Goal: Obtain resource: Download file/media

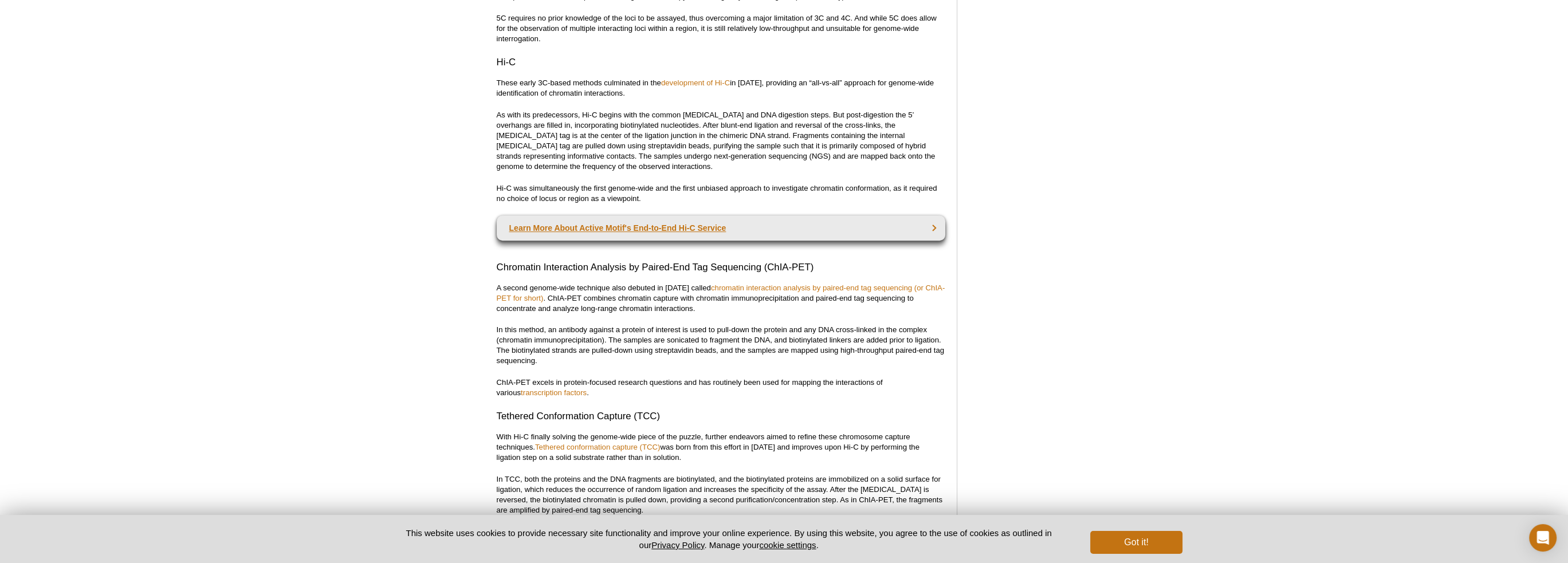
scroll to position [1558, 0]
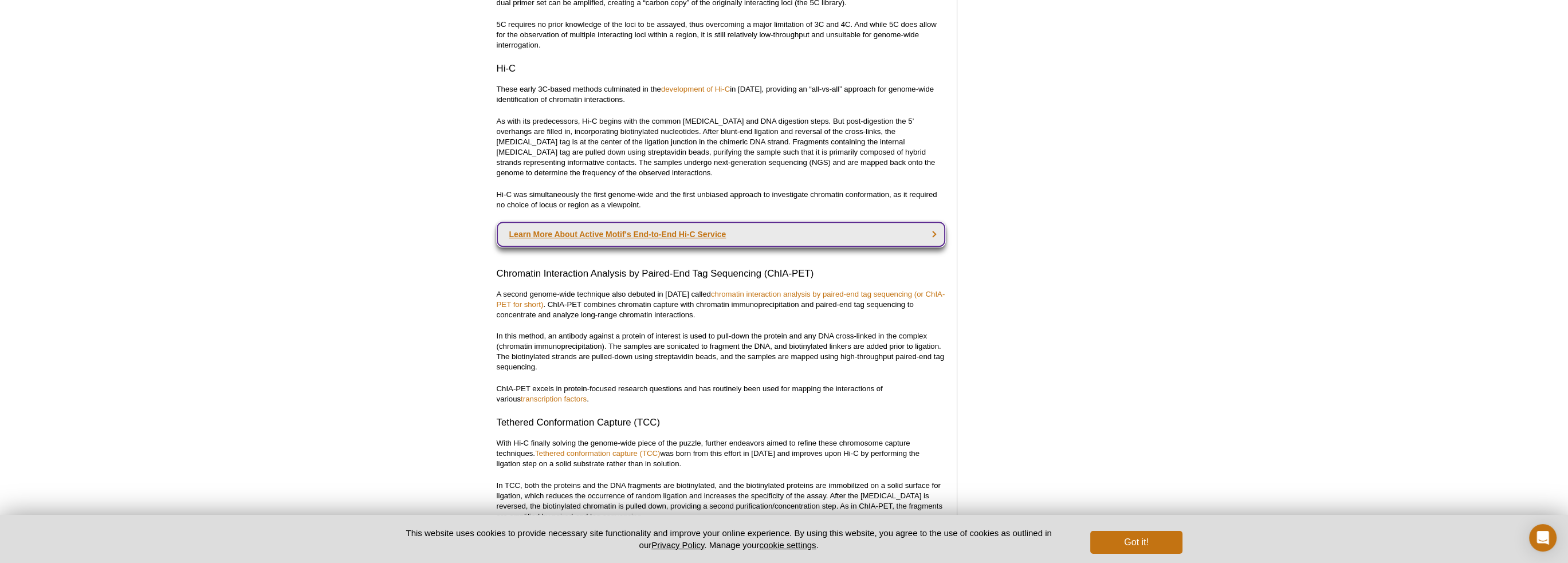
click at [631, 235] on link "Learn More About Active Motif's End-to-End Hi-C Service" at bounding box center [721, 234] width 449 height 25
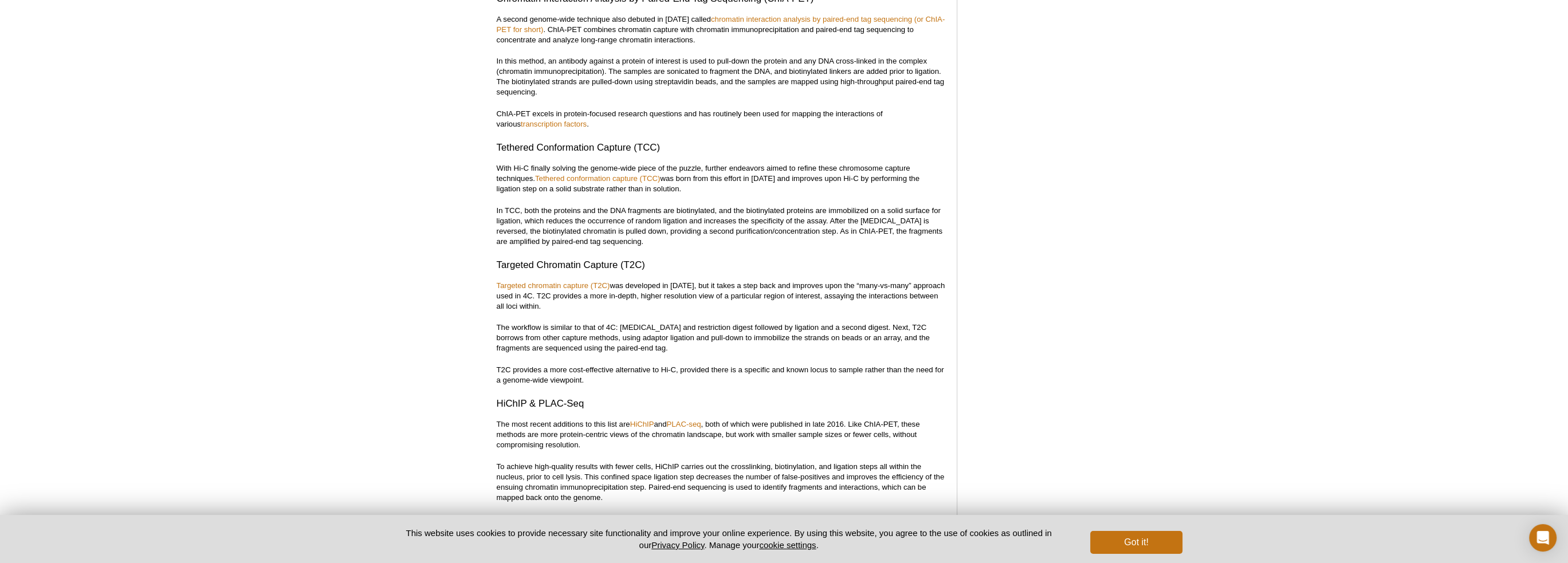
scroll to position [1844, 0]
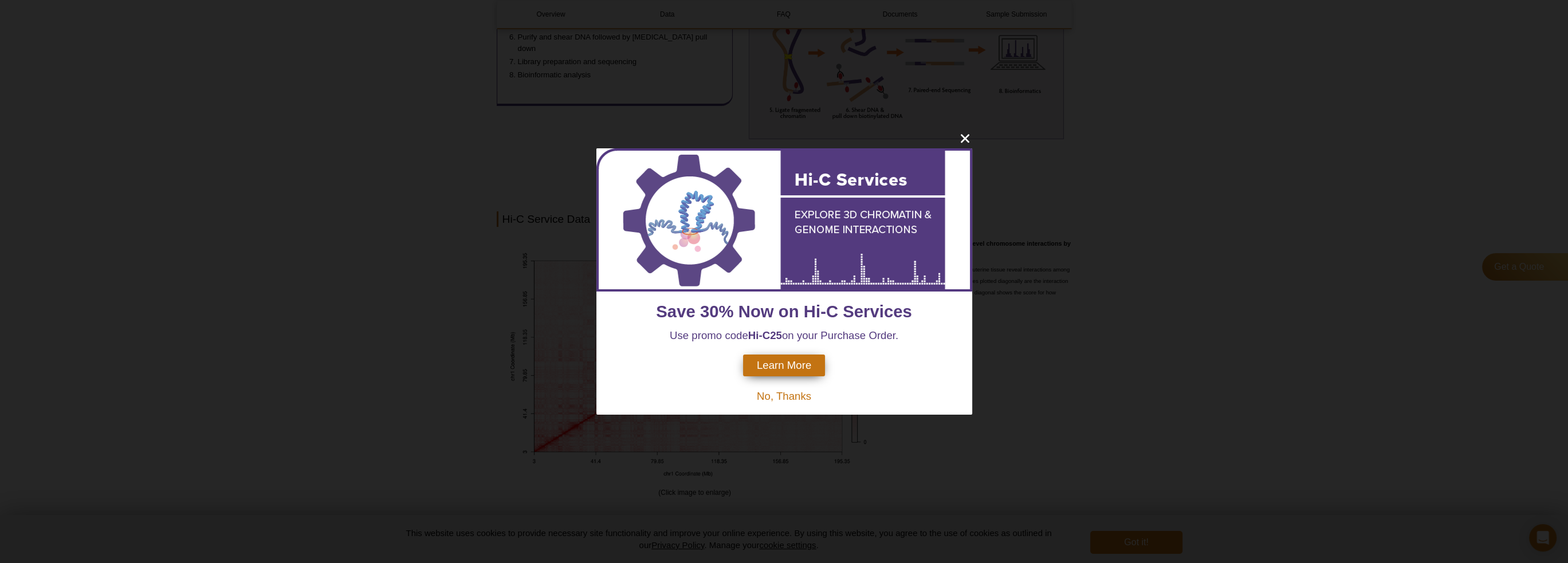
scroll to position [624, 0]
click at [967, 136] on icon "close" at bounding box center [965, 139] width 8 height 8
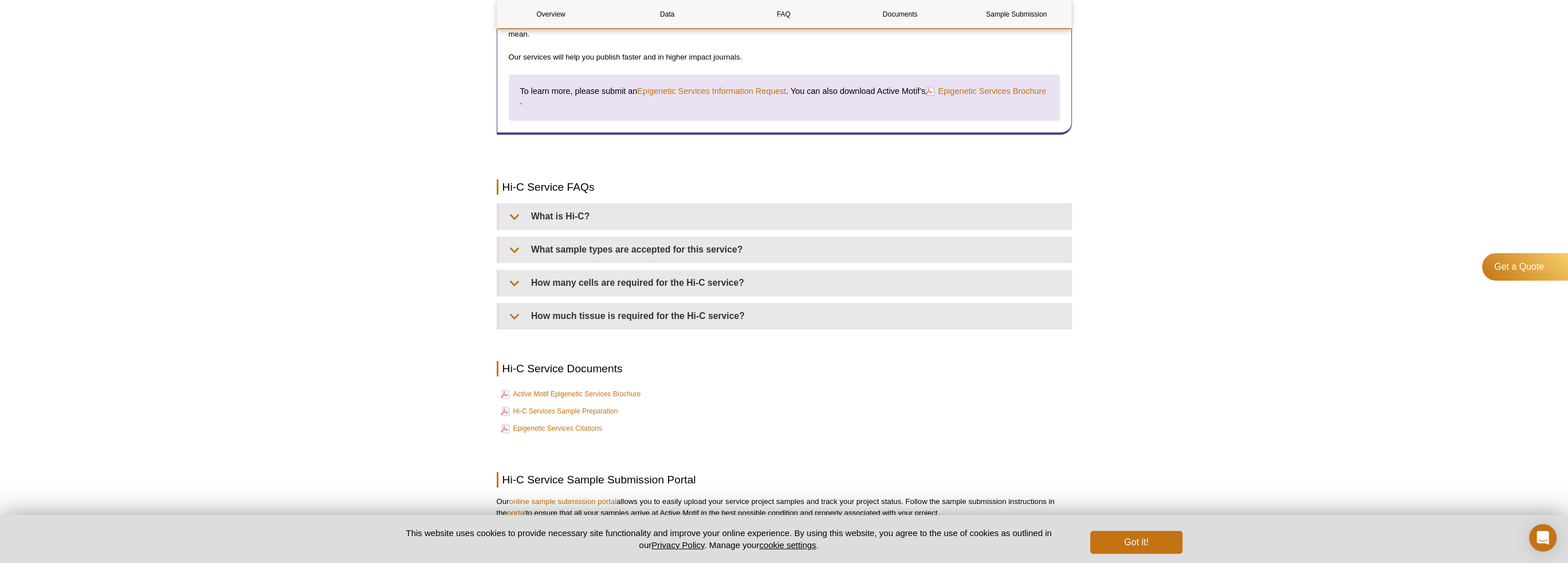
scroll to position [1884, 0]
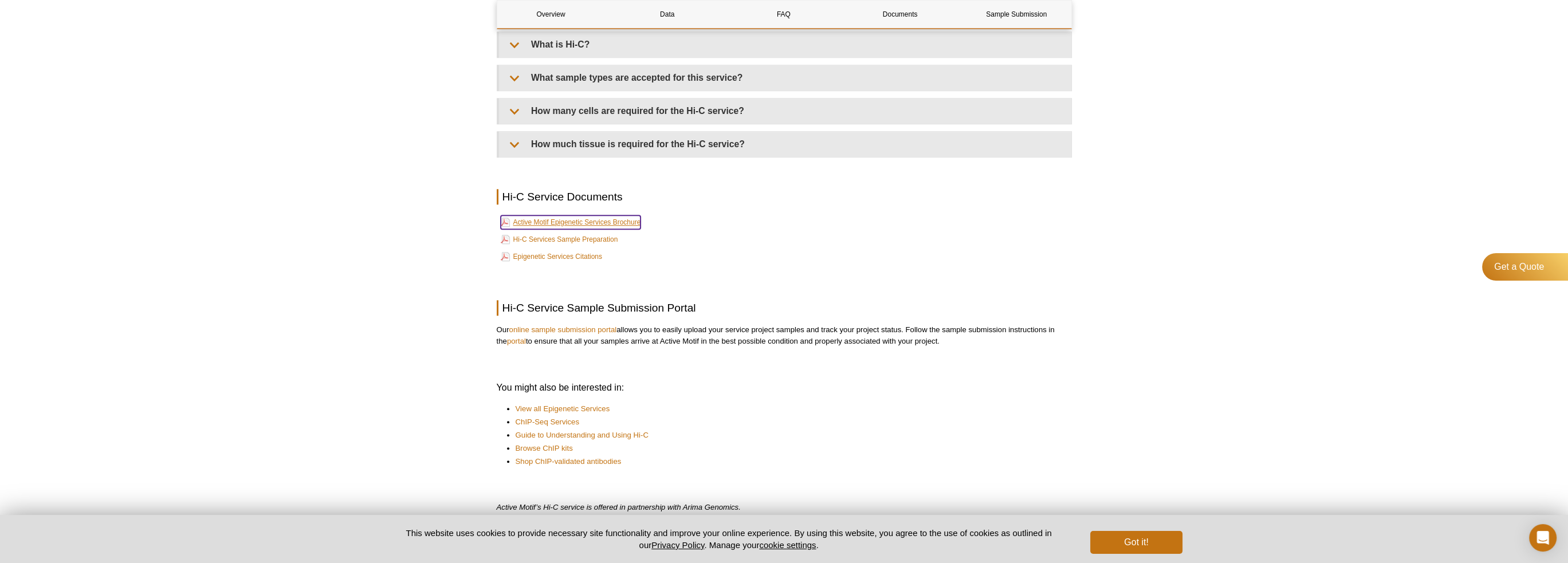
click at [619, 220] on link "Active Motif Epigenetic Services Brochure" at bounding box center [571, 222] width 140 height 14
